Goal: Task Accomplishment & Management: Use online tool/utility

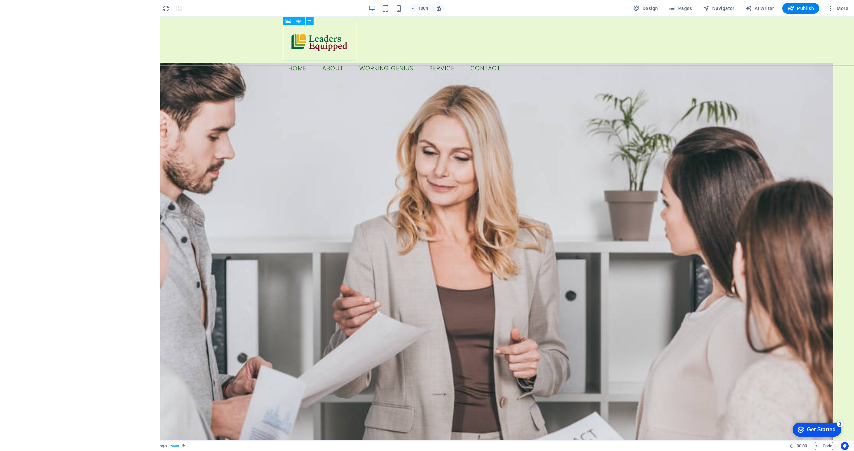
select select "px"
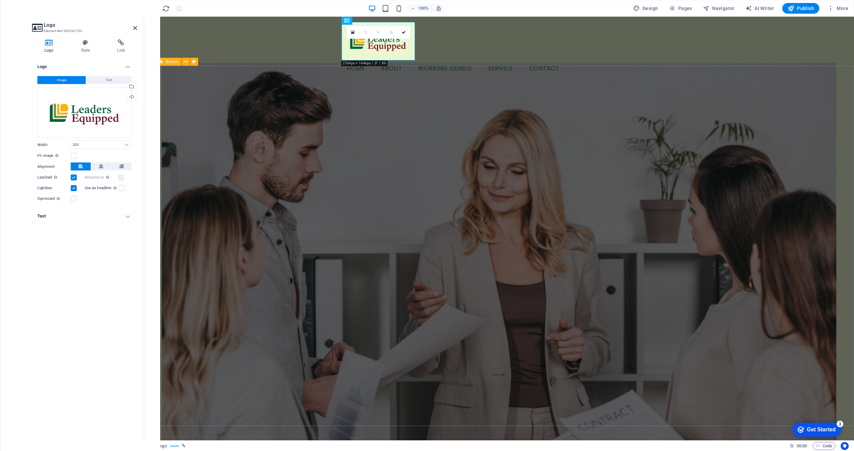
click at [389, 39] on div "0" at bounding box center [377, 32] width 63 height 13
click at [75, 178] on label at bounding box center [74, 177] width 6 height 6
click at [0, 0] on input "Lazyload Loading images after the page loads improves page speed." at bounding box center [0, 0] width 0 height 0
click at [244, 145] on figure at bounding box center [499, 255] width 674 height 385
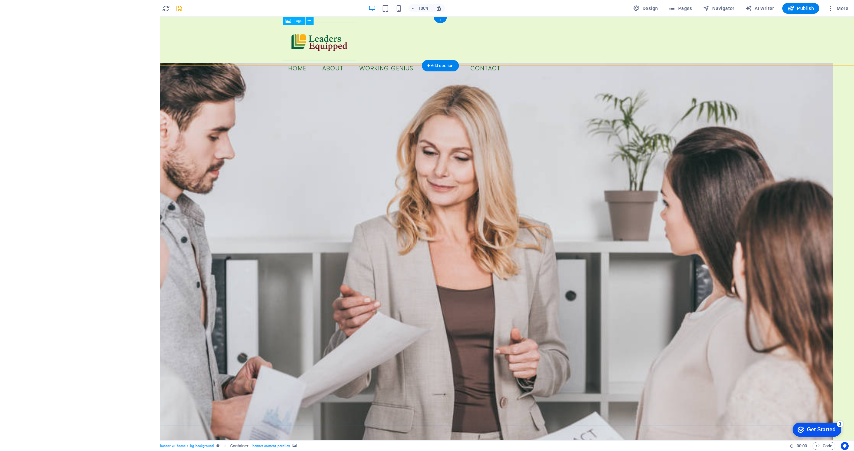
click at [331, 44] on div at bounding box center [440, 41] width 315 height 38
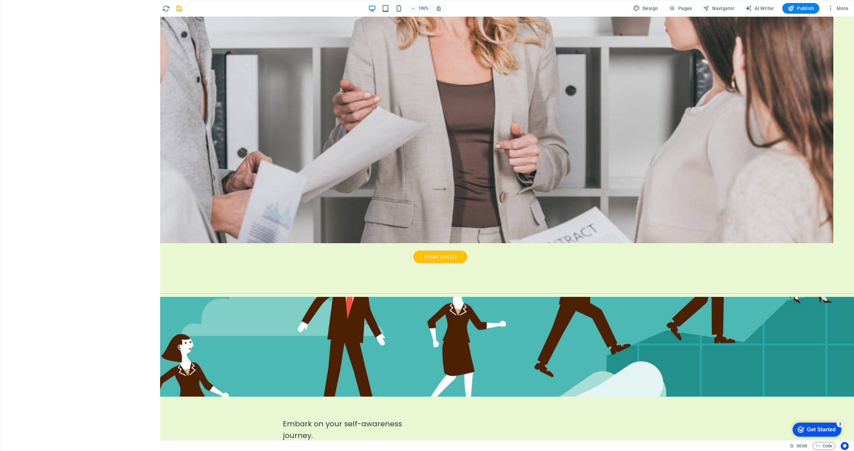
scroll to position [348, 0]
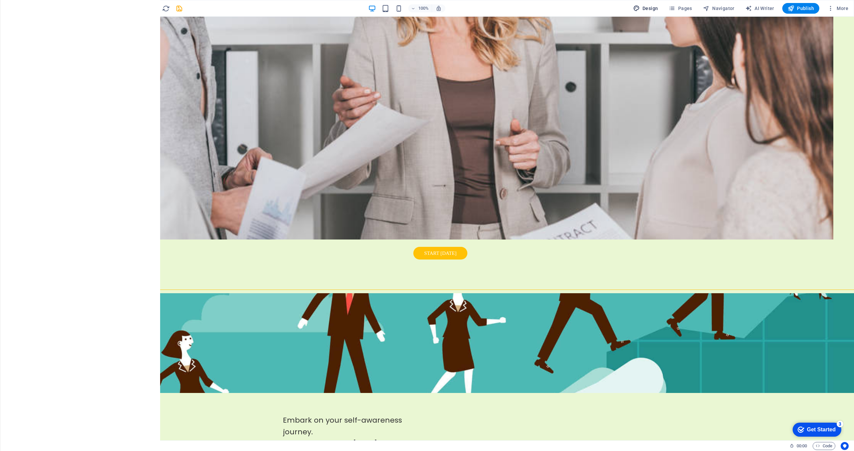
select select "px"
select select "200"
select select "px"
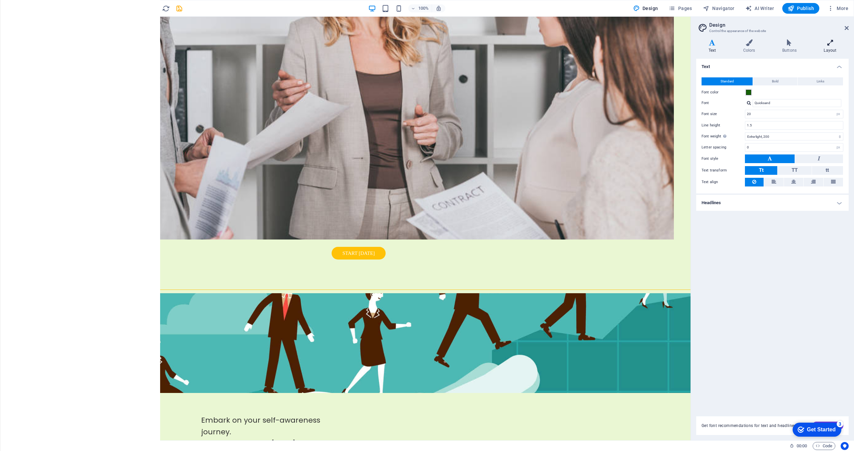
click at [828, 44] on icon at bounding box center [829, 42] width 37 height 7
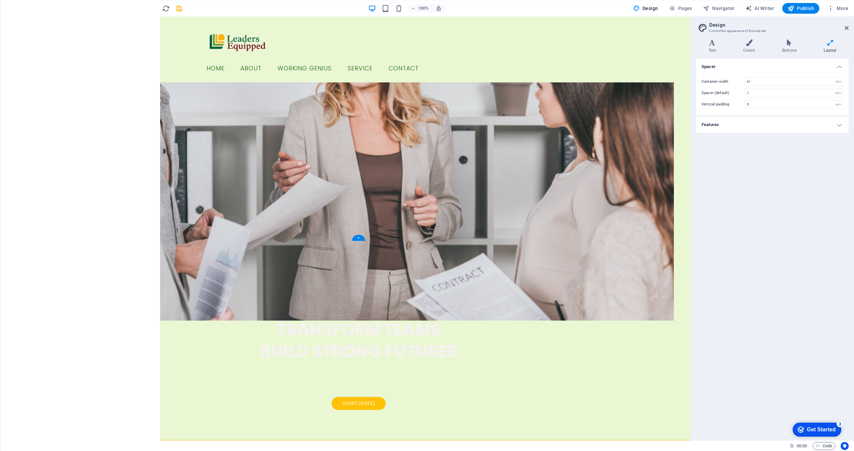
scroll to position [175, 0]
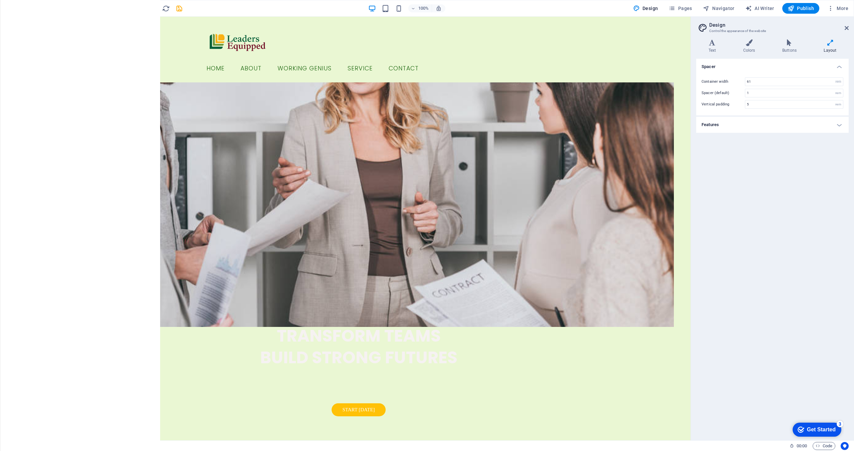
click at [724, 126] on h4 "Features" at bounding box center [772, 125] width 152 height 16
click at [750, 48] on h4 "Colors" at bounding box center [750, 46] width 39 height 14
click at [713, 43] on icon at bounding box center [712, 42] width 32 height 7
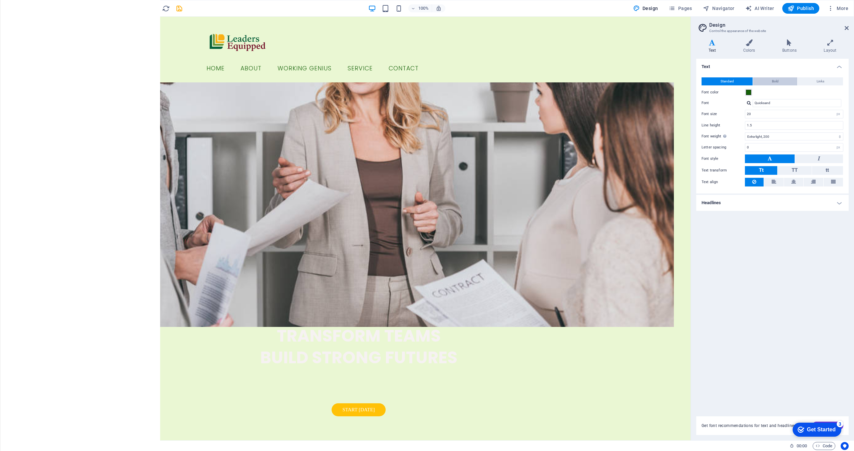
click at [773, 85] on span "Bold" at bounding box center [775, 81] width 7 height 8
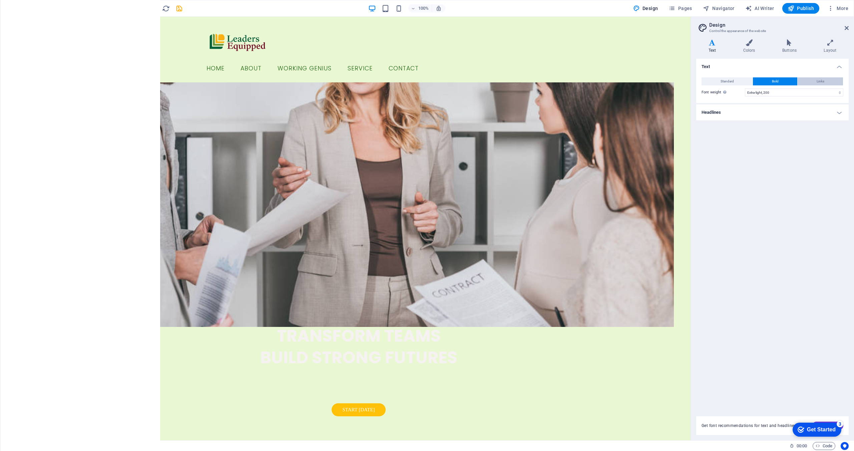
click at [803, 82] on button "Links" at bounding box center [819, 81] width 45 height 8
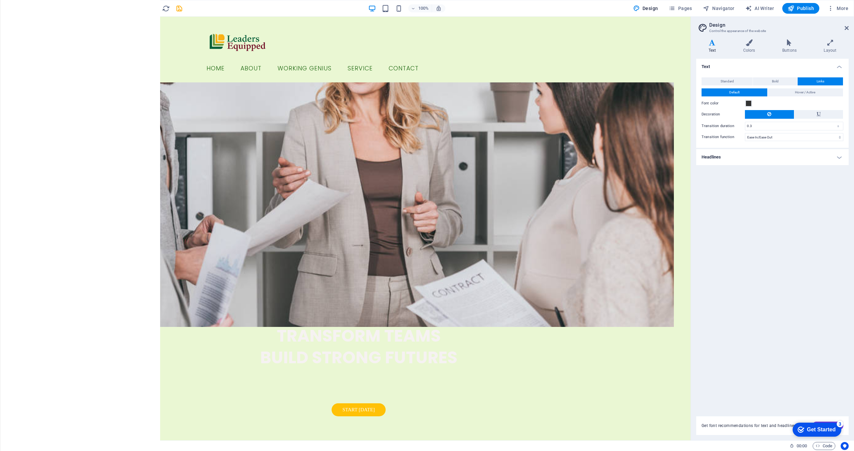
click at [780, 157] on h4 "Headlines" at bounding box center [772, 157] width 152 height 16
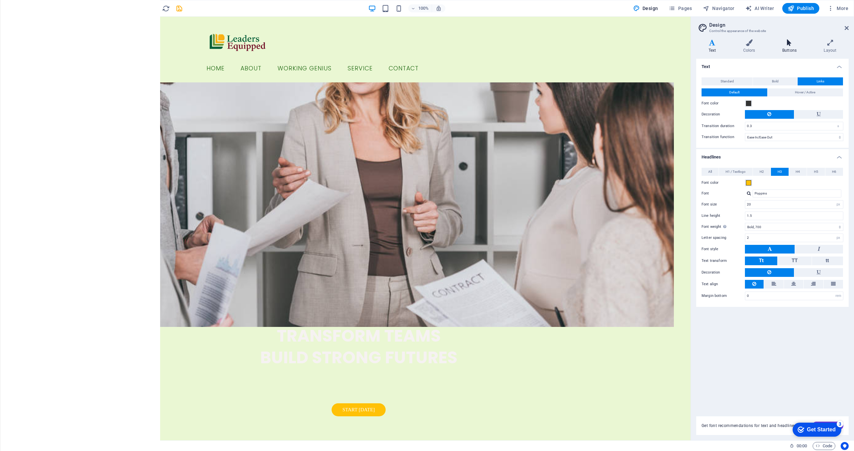
click at [789, 43] on icon at bounding box center [789, 42] width 39 height 7
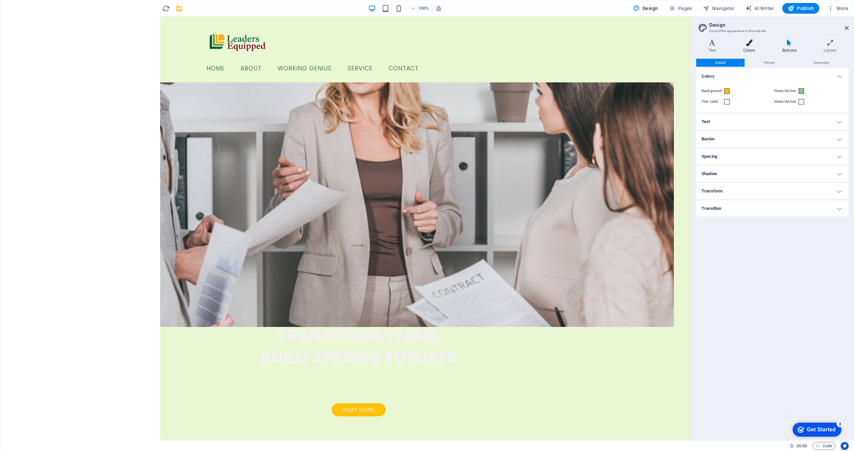
click at [761, 43] on icon at bounding box center [749, 42] width 36 height 7
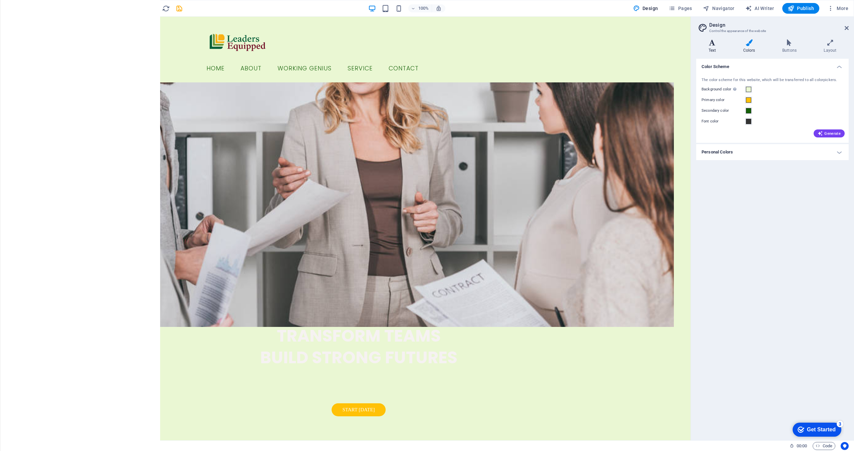
click at [722, 44] on icon at bounding box center [712, 42] width 32 height 7
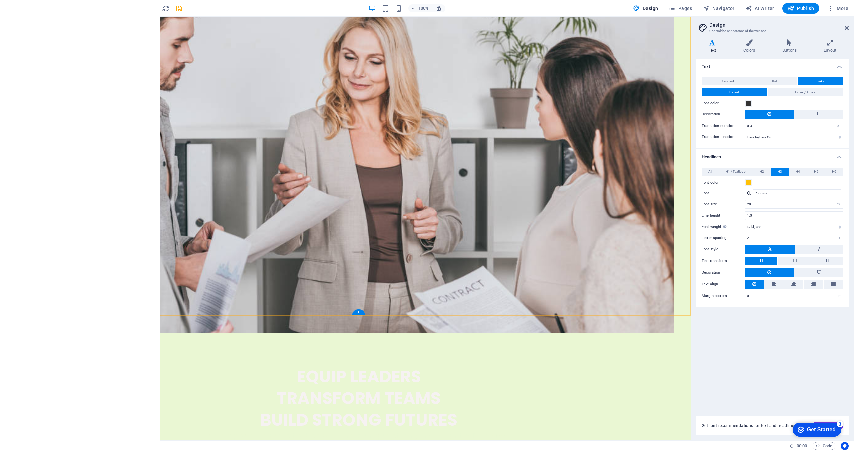
scroll to position [0, 0]
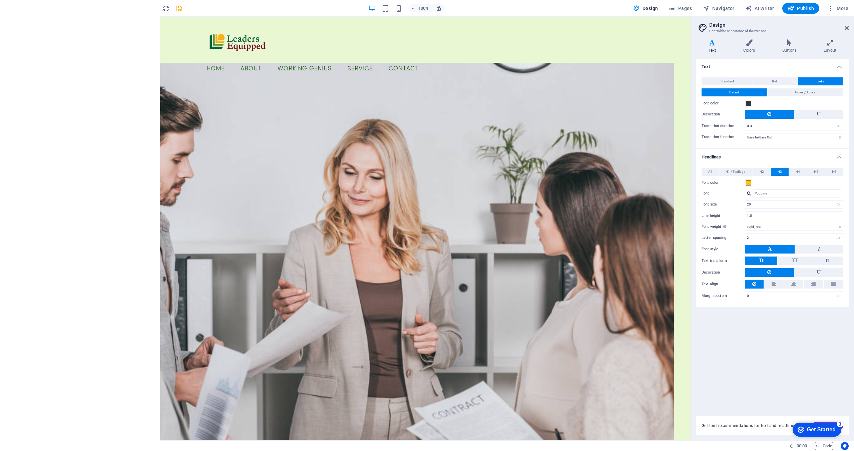
click at [6, 50] on p "Elements" at bounding box center [13, 51] width 17 height 5
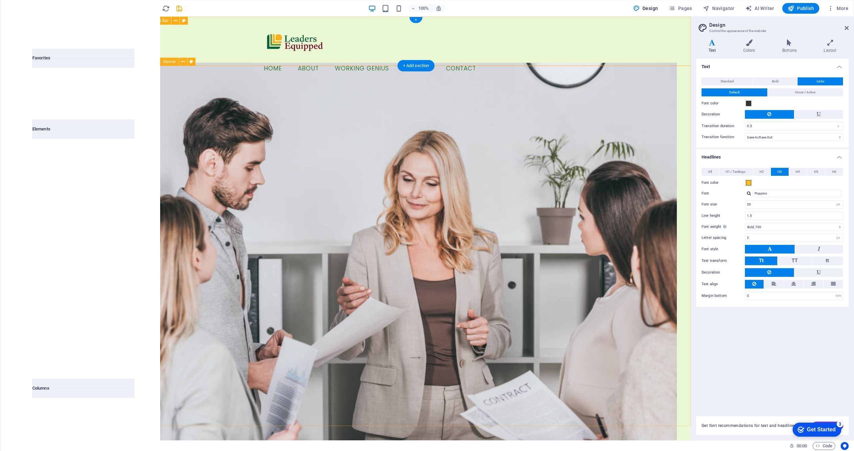
click at [354, 53] on div "Button label Menu Home About Working Genius Service Contact" at bounding box center [415, 50] width 549 height 66
click at [687, 63] on div "Button label Menu Home About Working Genius Service Contact" at bounding box center [415, 50] width 549 height 66
click at [625, 39] on div "Button label Menu Home About Working Genius Service Contact" at bounding box center [415, 50] width 549 height 66
click at [594, 42] on div "Button label Menu Home About Working Genius Service Contact" at bounding box center [415, 50] width 549 height 66
click at [292, 47] on div at bounding box center [415, 41] width 315 height 38
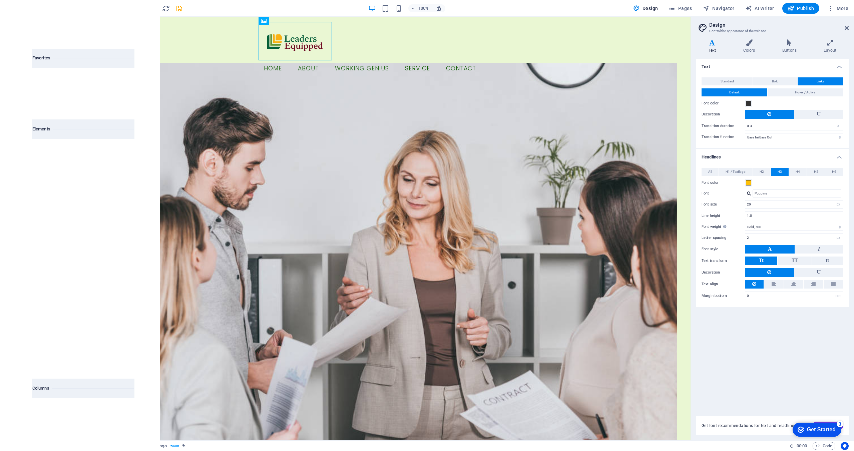
click at [14, 42] on icon "button" at bounding box center [13, 43] width 8 height 8
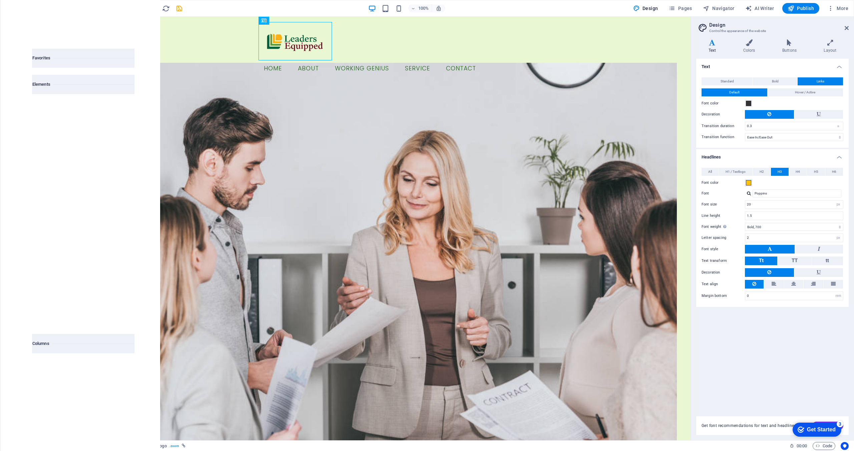
scroll to position [71, 0]
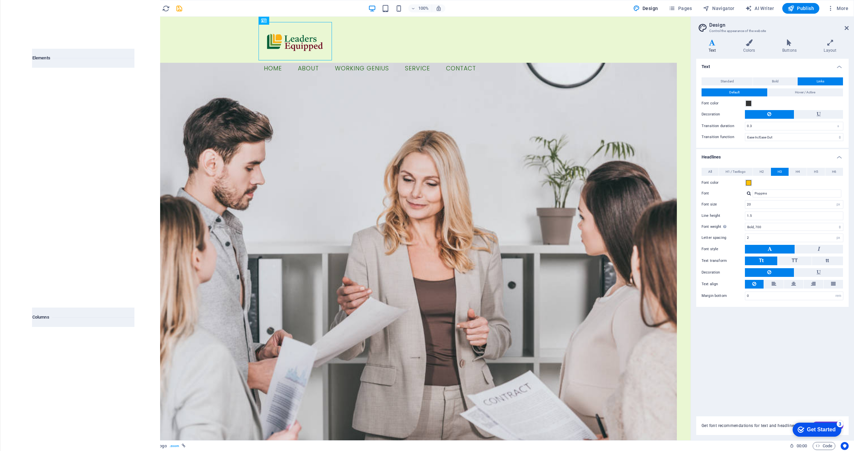
click at [15, 24] on icon "button" at bounding box center [13, 23] width 8 height 8
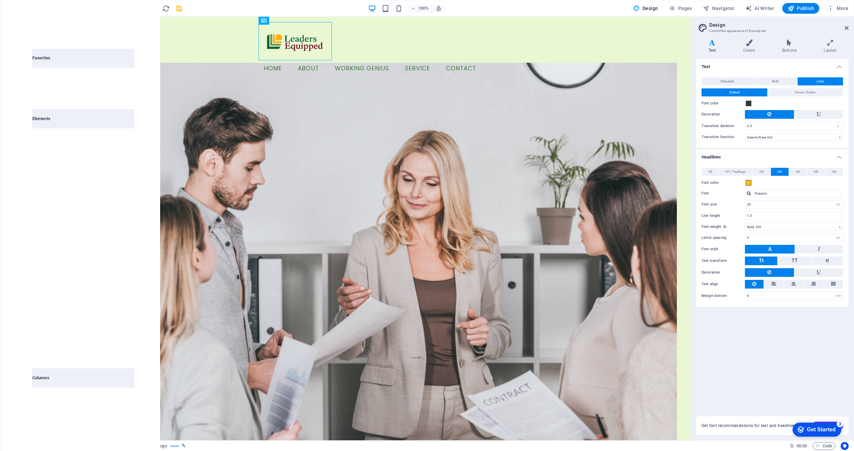
scroll to position [0, 0]
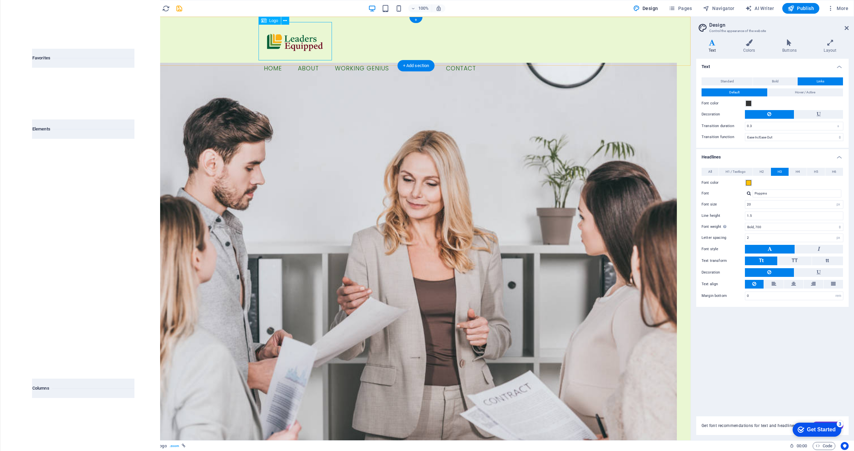
click at [268, 43] on div at bounding box center [415, 41] width 315 height 38
select select "px"
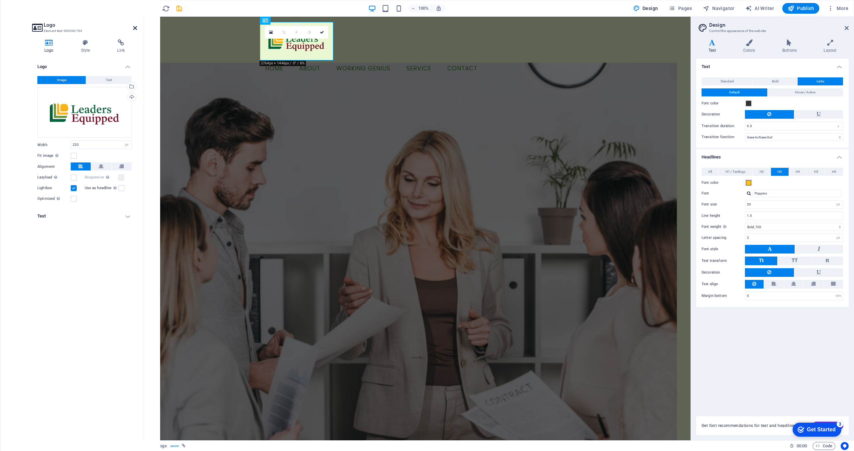
click at [134, 28] on icon at bounding box center [135, 27] width 4 height 5
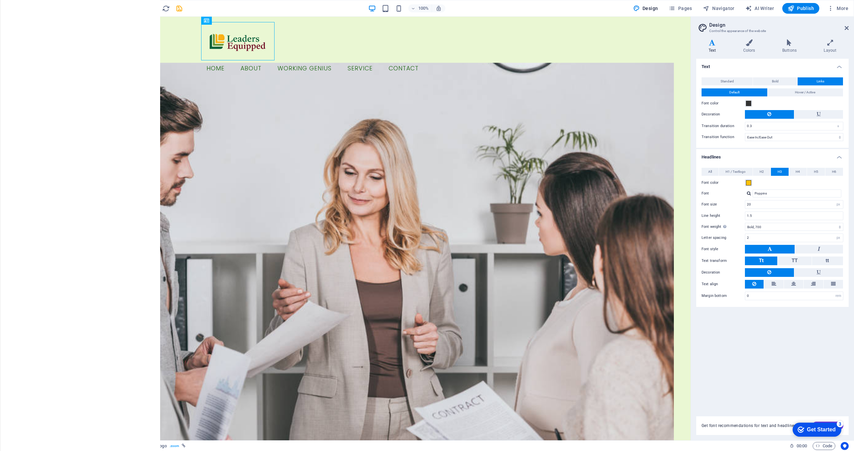
click at [11, 107] on span "Boxes" at bounding box center [13, 107] width 27 height 16
click at [13, 48] on span "Elements" at bounding box center [13, 47] width 27 height 16
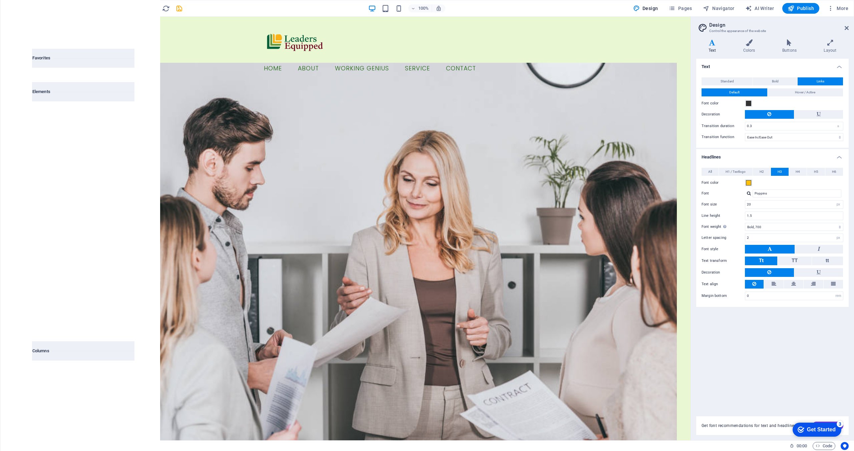
scroll to position [33, 0]
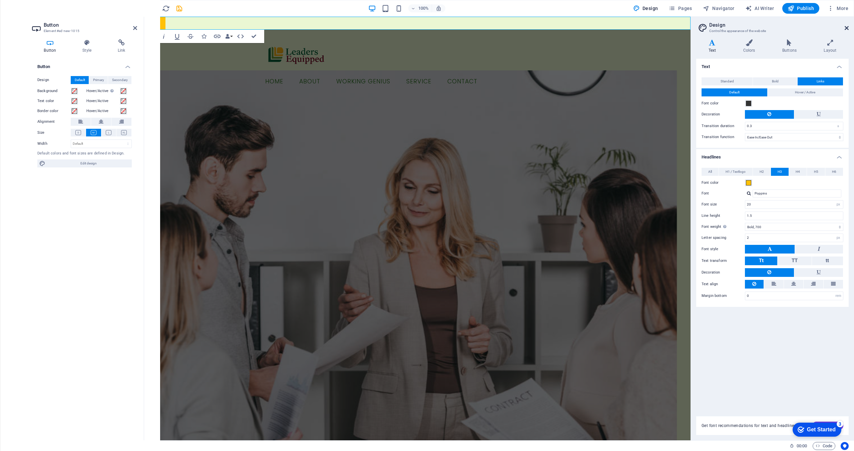
click at [847, 30] on icon at bounding box center [846, 27] width 4 height 5
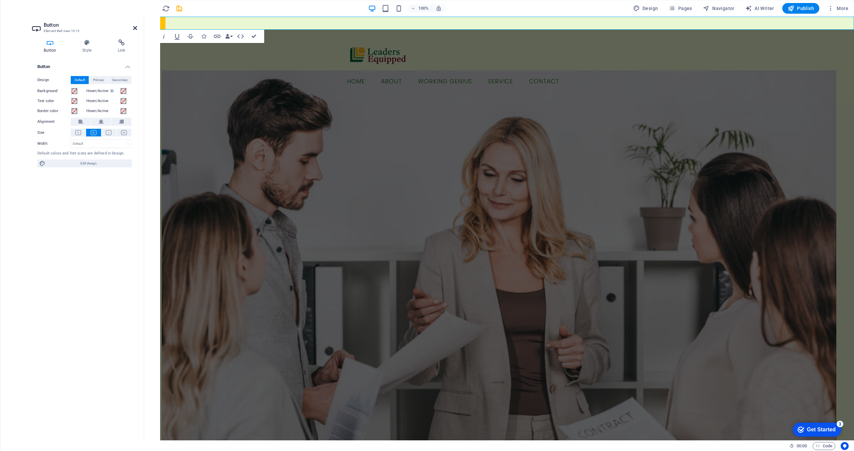
click at [135, 26] on icon at bounding box center [135, 27] width 4 height 5
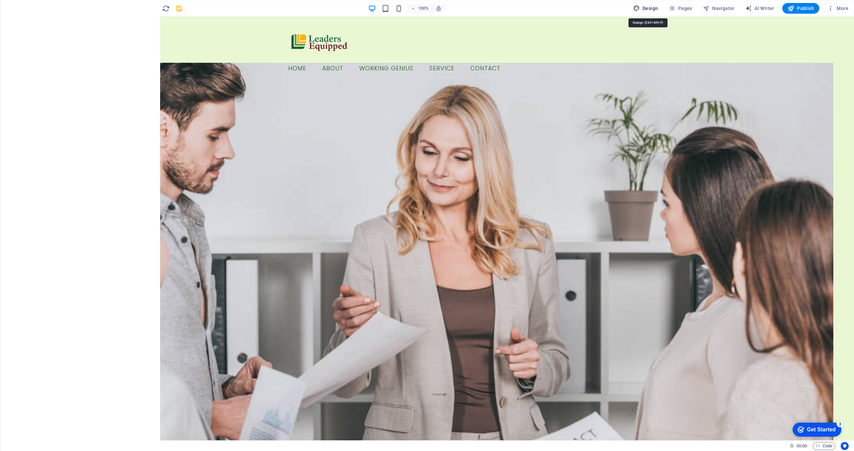
select select "ease-in-out"
select select "px"
select select "700"
select select "px"
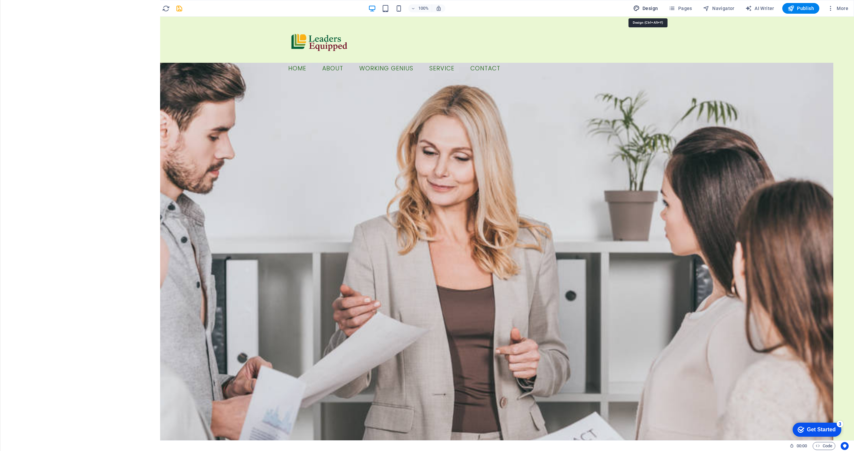
select select "rem"
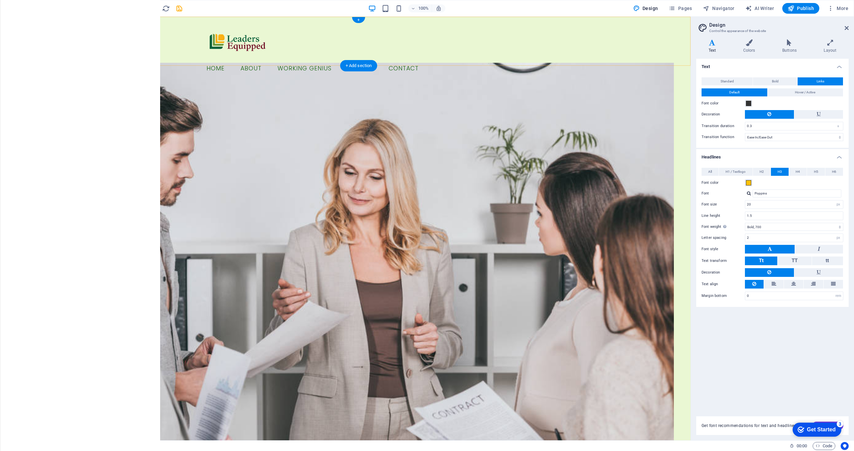
click at [613, 45] on div "Button label Menu Home About Working Genius Service Contact" at bounding box center [359, 50] width 664 height 66
click at [301, 29] on icon at bounding box center [302, 28] width 4 height 7
click at [143, 37] on div "Button label Menu Home About Working Genius Service Contact" at bounding box center [359, 50] width 664 height 66
click at [15, 223] on icon "button" at bounding box center [13, 223] width 8 height 8
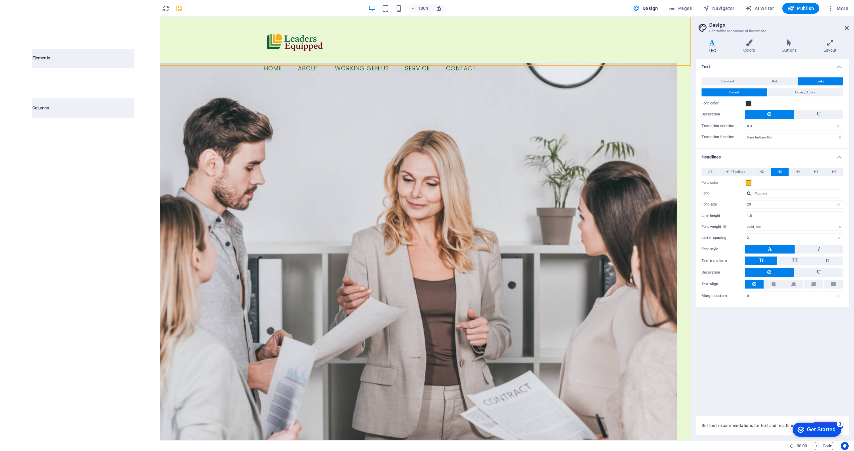
scroll to position [0, 0]
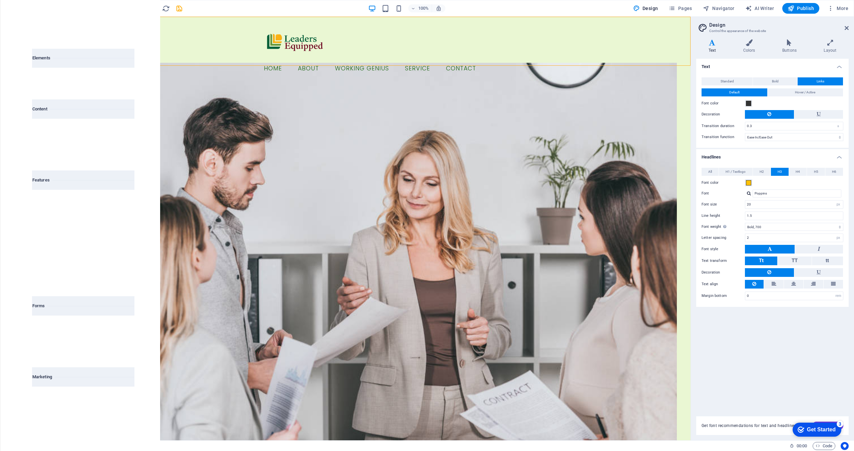
type input "button"
click at [45, 81] on icon at bounding box center [44, 79] width 9 height 9
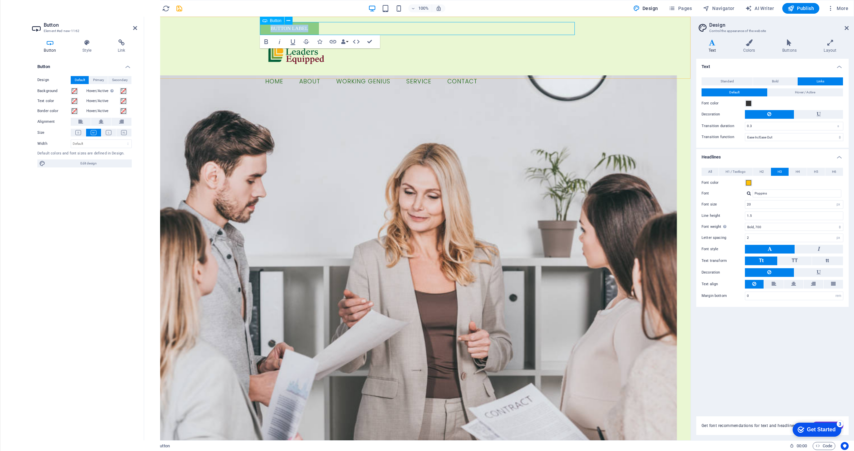
click at [619, 51] on div "Button label Button label Menu Home About Working Genius Service Contact" at bounding box center [417, 56] width 546 height 78
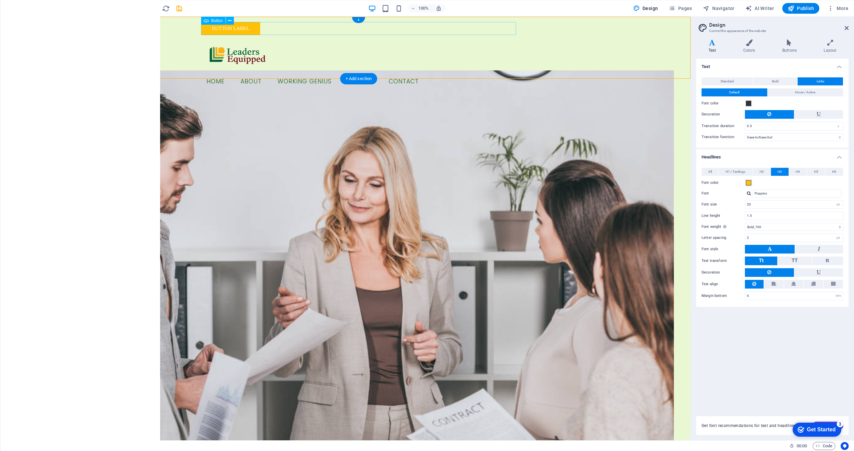
click at [243, 27] on div "Button label" at bounding box center [358, 28] width 315 height 13
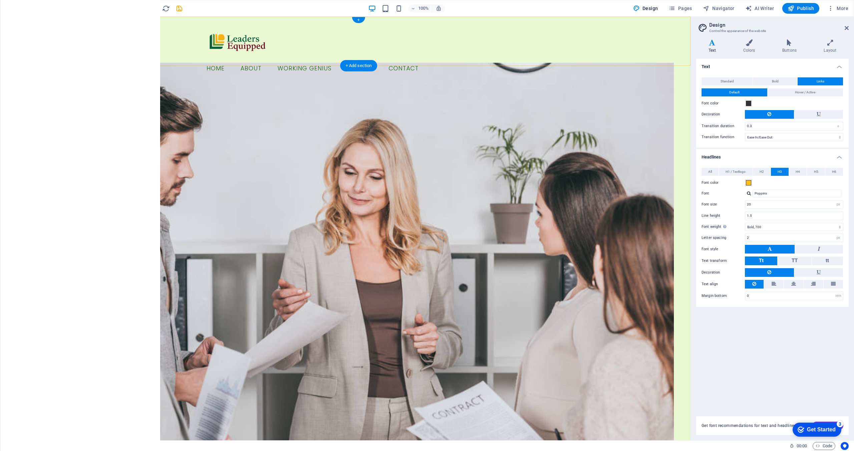
click at [525, 42] on div "Button label Menu Home About Working Genius Service Contact" at bounding box center [359, 50] width 664 height 66
click at [468, 60] on nav "Home About Working Genius Service Contact" at bounding box center [358, 68] width 315 height 17
click at [256, 44] on div at bounding box center [358, 41] width 315 height 38
click at [304, 60] on nav "Home About Working Genius Service Contact" at bounding box center [358, 68] width 315 height 17
click at [259, 45] on div at bounding box center [358, 41] width 315 height 38
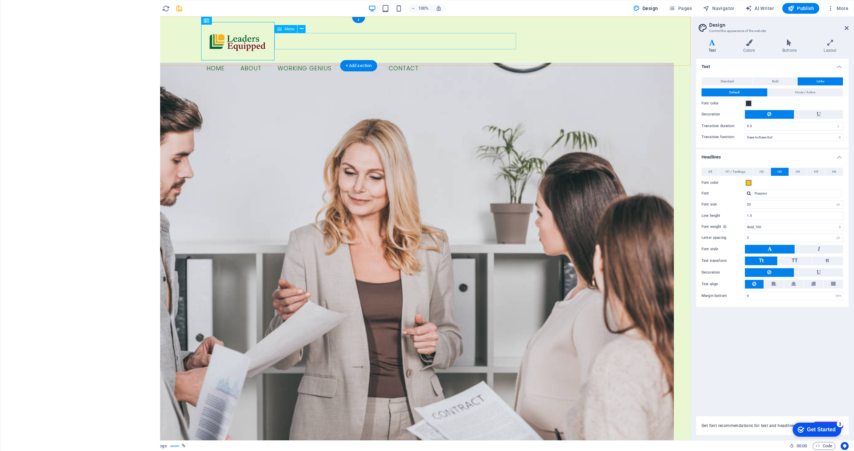
click at [319, 60] on nav "Home About Working Genius Service Contact" at bounding box center [358, 68] width 315 height 17
click at [66, 21] on button at bounding box center [69, 21] width 8 height 8
select select "rem"
select select "preset-menu-v2-border"
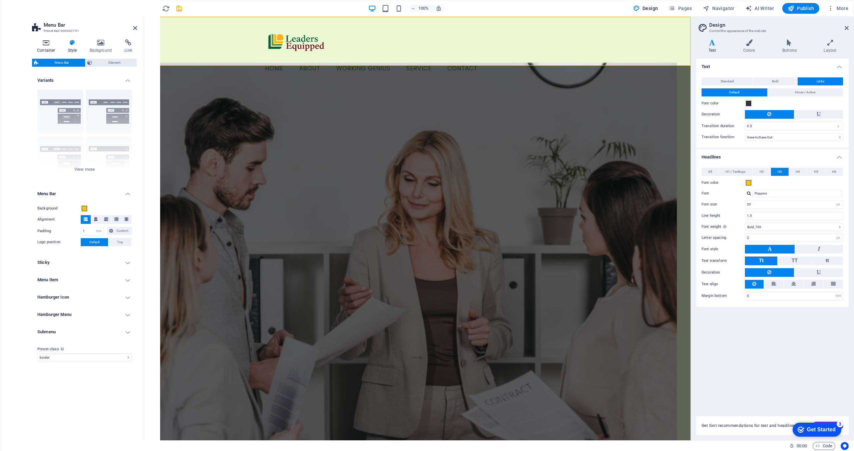
click at [44, 46] on h4 "Container" at bounding box center [47, 46] width 31 height 14
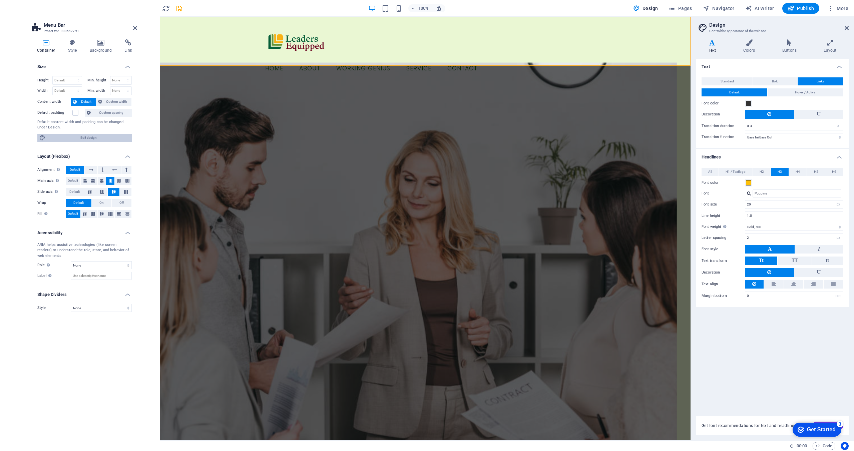
click at [91, 137] on span "Edit design" at bounding box center [88, 138] width 82 height 8
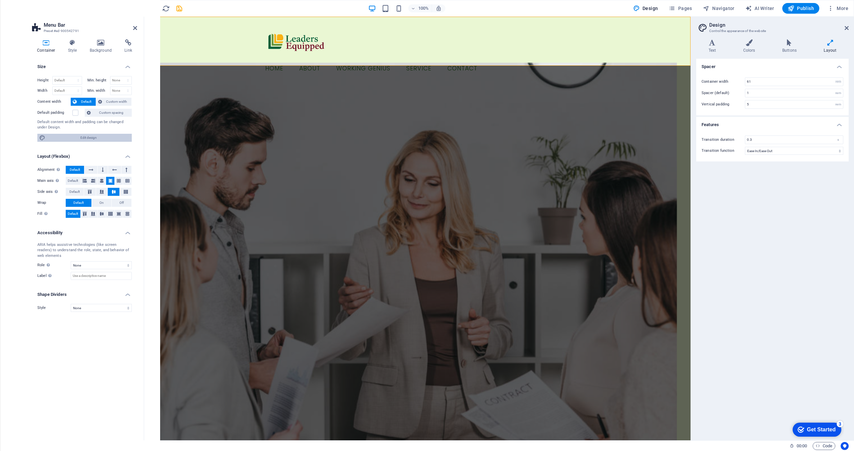
click at [91, 137] on span "Edit design" at bounding box center [88, 138] width 82 height 8
click at [72, 49] on h4 "Style" at bounding box center [74, 46] width 22 height 14
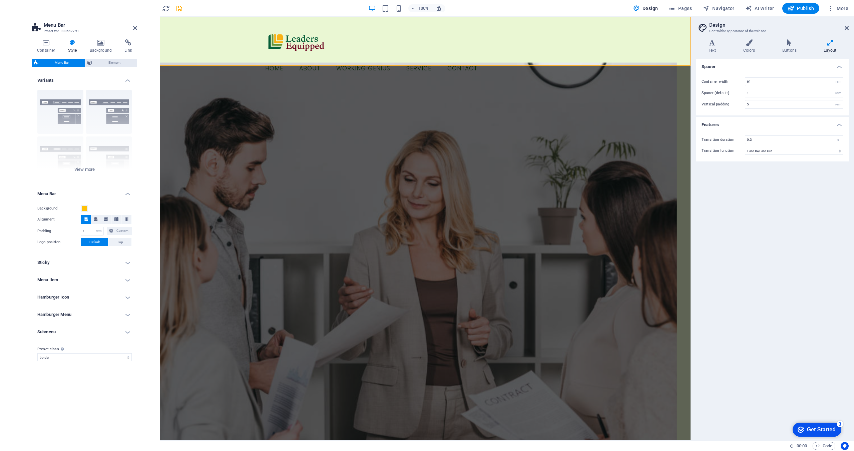
click at [68, 283] on h4 "Menu Item" at bounding box center [84, 280] width 105 height 16
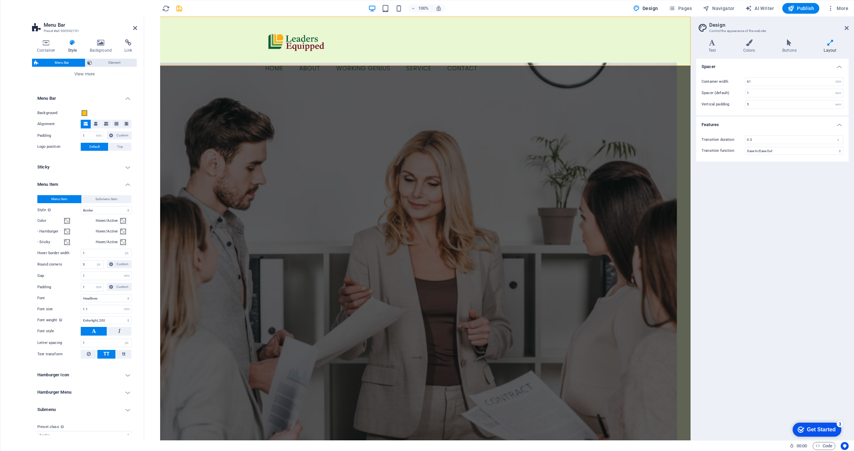
scroll to position [105, 0]
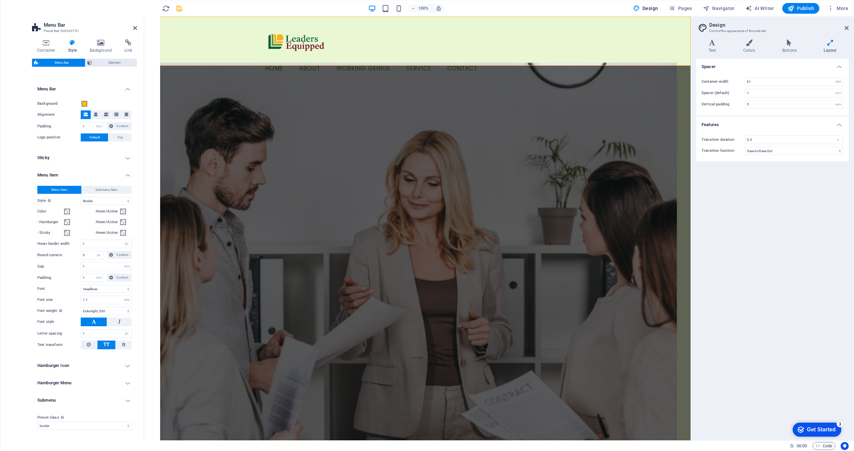
click at [86, 398] on h4 "Submenu" at bounding box center [84, 400] width 105 height 16
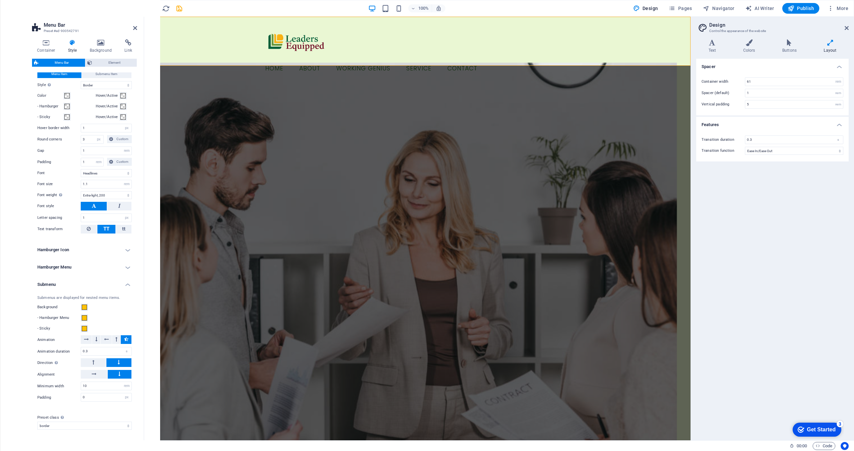
scroll to position [0, 0]
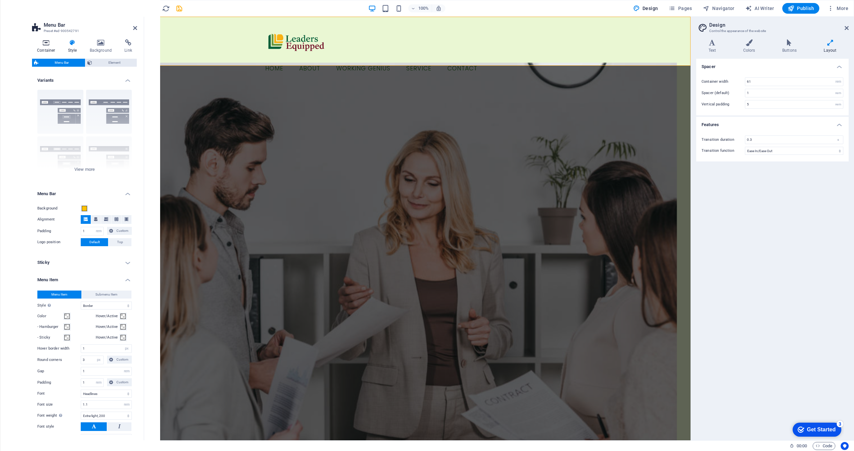
click at [44, 45] on icon at bounding box center [46, 42] width 28 height 7
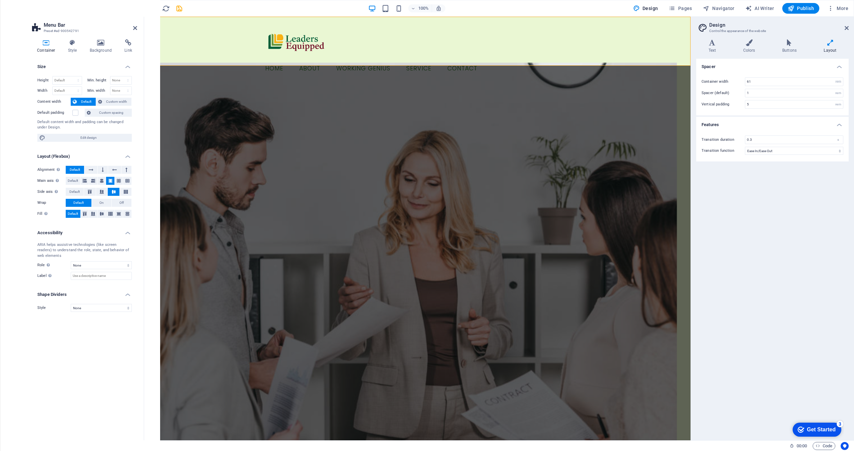
click at [44, 45] on icon at bounding box center [46, 42] width 28 height 7
click at [177, 35] on div "Button label Menu Home About Working Genius Service Contact" at bounding box center [417, 50] width 546 height 66
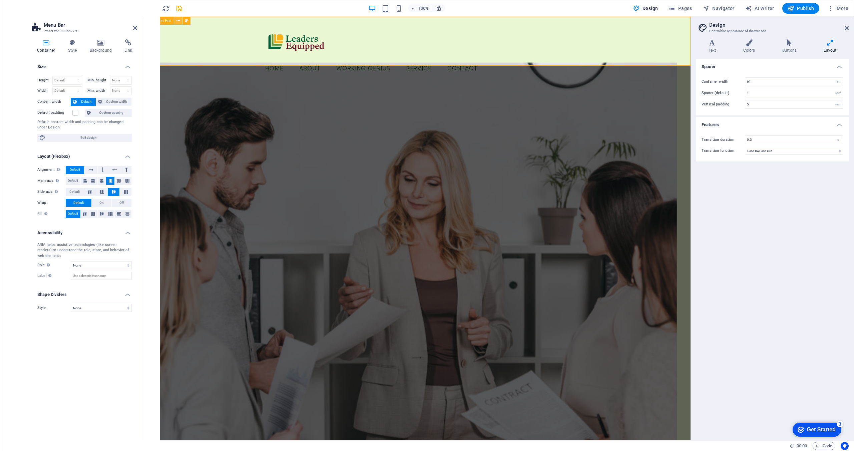
click at [0, 0] on icon at bounding box center [0, 0] width 0 height 0
click at [298, 35] on div at bounding box center [417, 41] width 315 height 38
click at [242, 53] on div "Button label Menu Home About Working Genius Service Contact" at bounding box center [417, 50] width 546 height 66
click at [134, 25] on icon at bounding box center [135, 27] width 4 height 5
